Goal: Find contact information: Find contact information

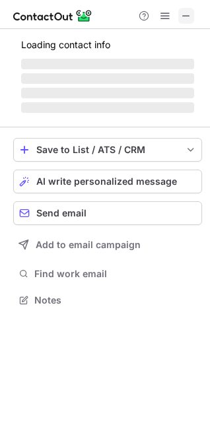
scroll to position [291, 210]
click at [184, 15] on span at bounding box center [186, 16] width 11 height 11
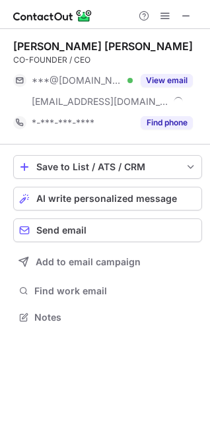
scroll to position [308, 210]
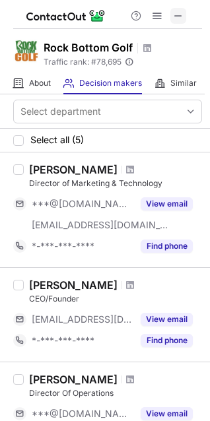
click at [182, 18] on span at bounding box center [178, 16] width 11 height 11
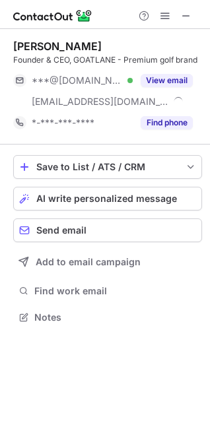
scroll to position [308, 210]
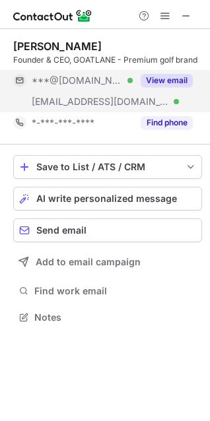
click at [155, 78] on button "View email" at bounding box center [167, 80] width 52 height 13
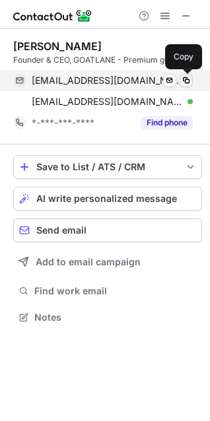
click at [190, 78] on span at bounding box center [186, 80] width 11 height 11
click at [185, 79] on span at bounding box center [186, 80] width 11 height 11
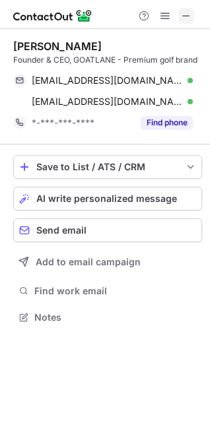
click at [179, 13] on button at bounding box center [186, 16] width 16 height 16
